Goal: Task Accomplishment & Management: Use online tool/utility

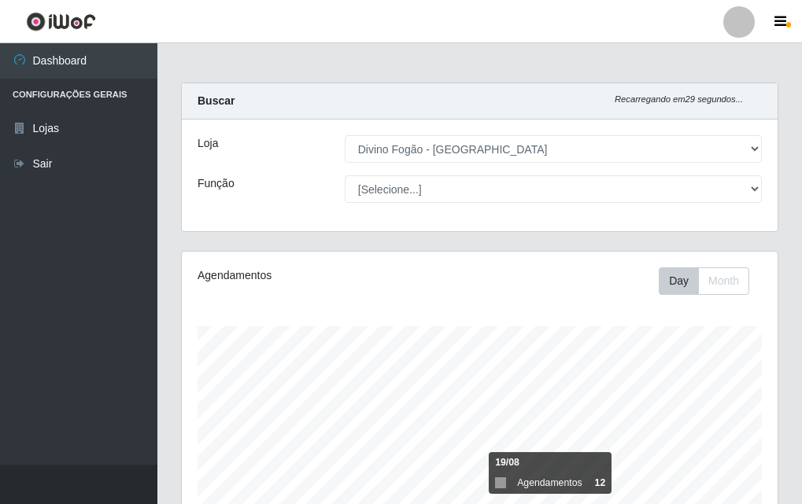
select select "499"
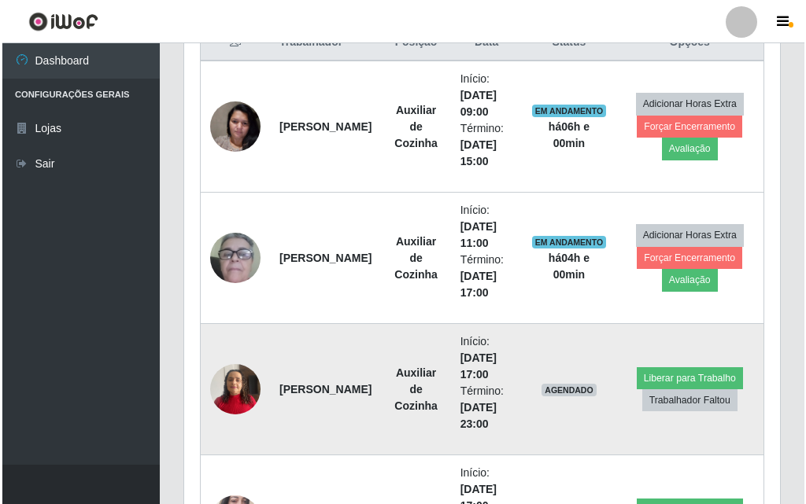
scroll to position [471, 0]
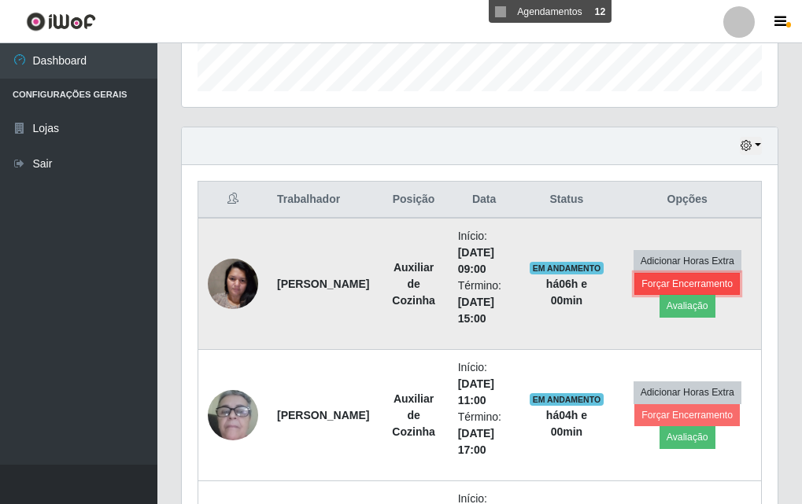
click at [682, 284] on button "Forçar Encerramento" at bounding box center [686, 284] width 105 height 22
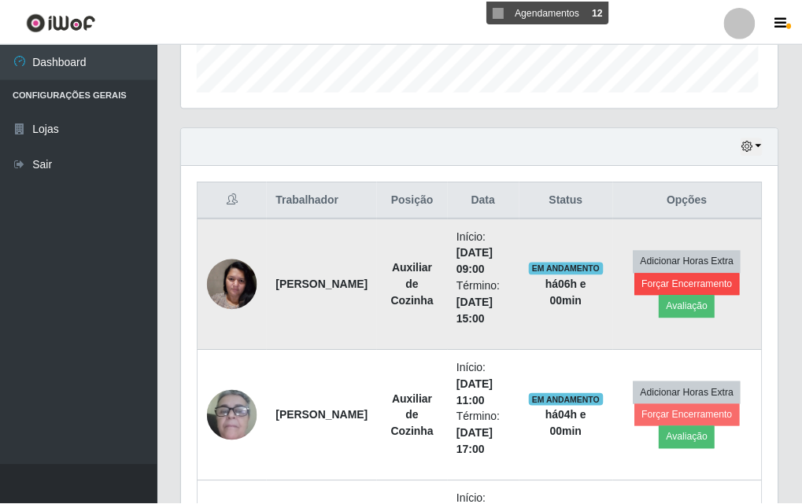
scroll to position [327, 588]
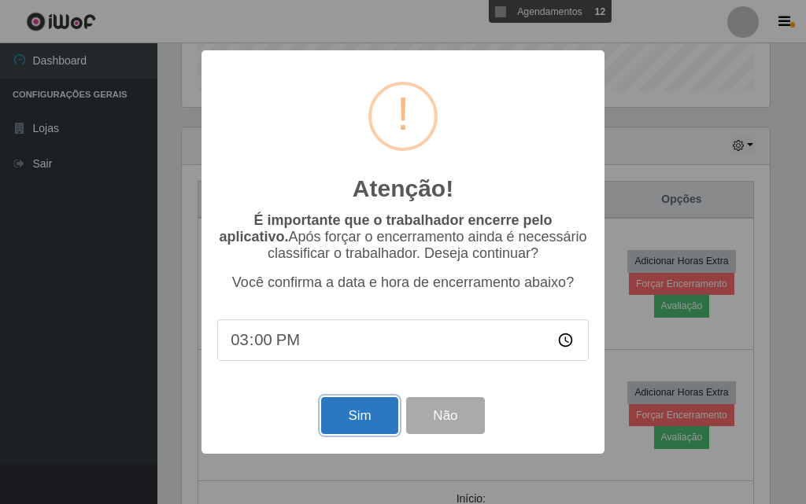
click at [368, 419] on button "Sim" at bounding box center [359, 415] width 76 height 37
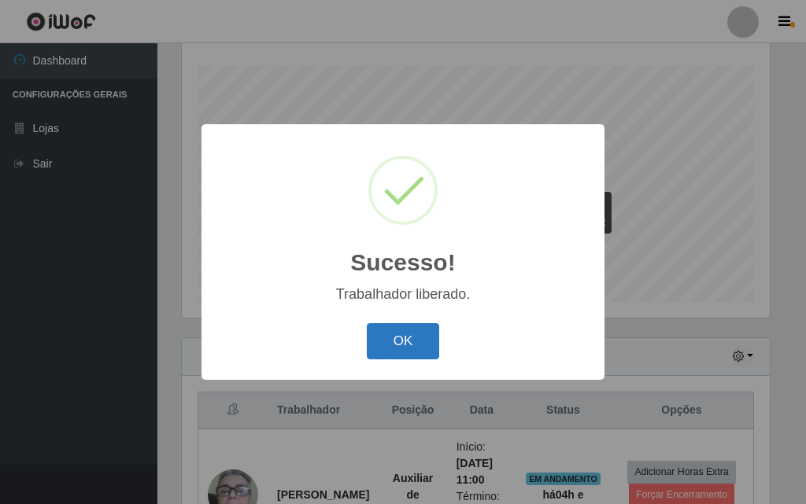
click at [410, 357] on button "OK" at bounding box center [403, 341] width 73 height 37
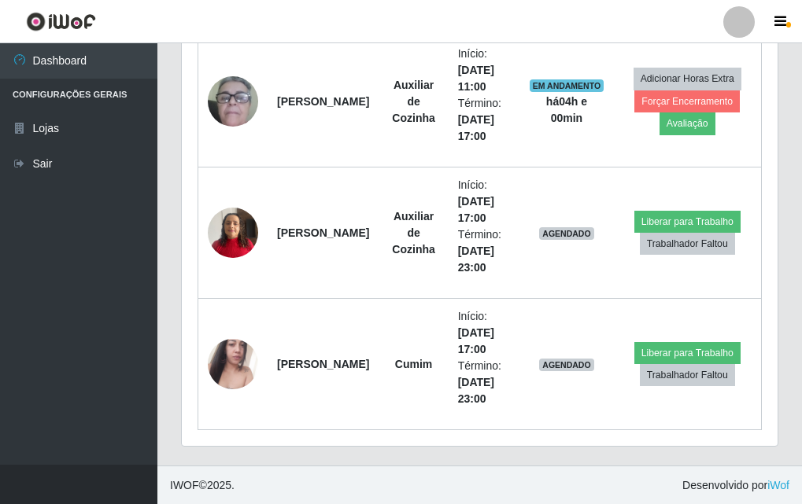
scroll to position [497, 0]
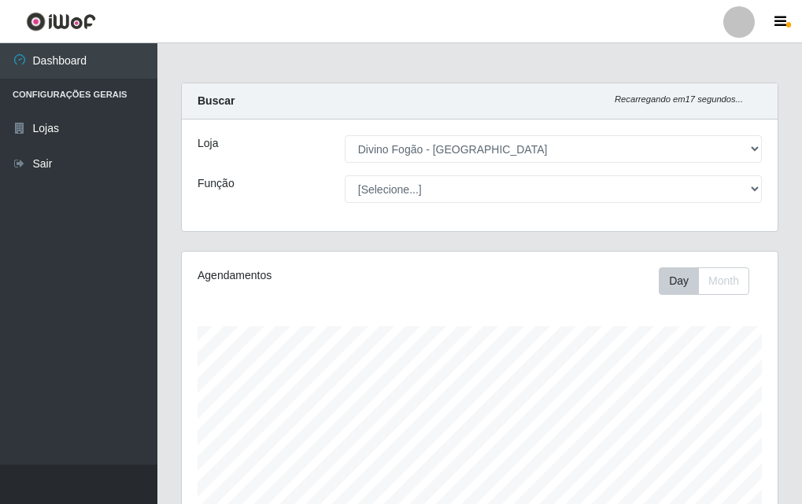
select select "499"
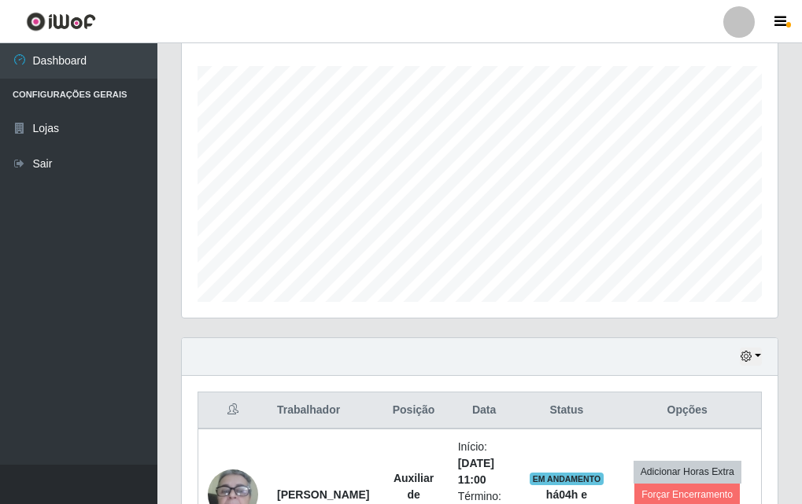
scroll to position [327, 596]
